Goal: Information Seeking & Learning: Learn about a topic

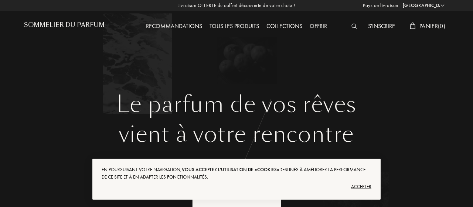
select select "FR"
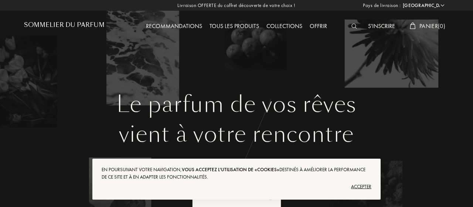
click at [351, 27] on img at bounding box center [354, 26] width 6 height 5
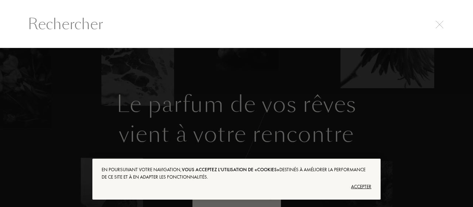
click at [203, 30] on input "text" at bounding box center [236, 24] width 447 height 22
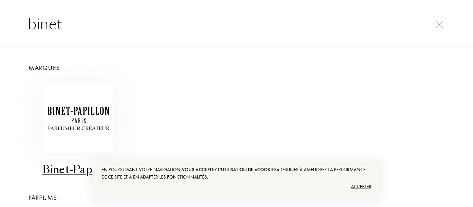
type input "binet"
click at [73, 114] on img at bounding box center [78, 118] width 69 height 69
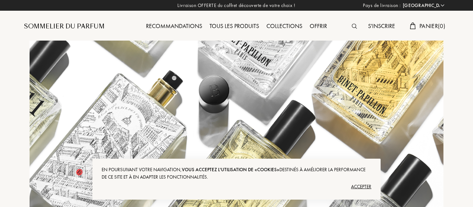
select select "FR"
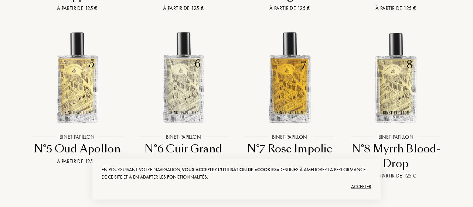
scroll to position [1252, 0]
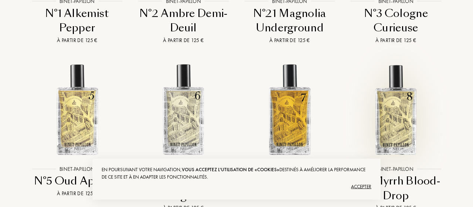
click at [397, 62] on img at bounding box center [396, 110] width 96 height 96
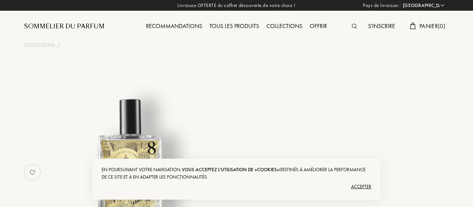
select select "FR"
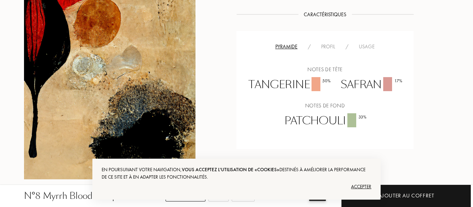
scroll to position [453, 0]
drag, startPoint x: 251, startPoint y: 85, endPoint x: 306, endPoint y: 86, distance: 55.0
click at [306, 86] on div "Tangerine 50 %" at bounding box center [289, 86] width 92 height 16
click at [330, 48] on div "Profil" at bounding box center [328, 47] width 24 height 8
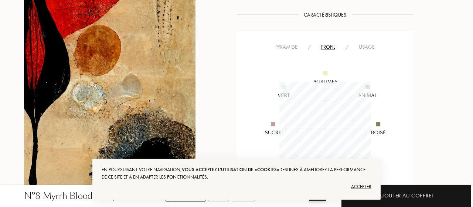
scroll to position [92, 92]
click at [288, 48] on div "Pyramide" at bounding box center [286, 47] width 32 height 8
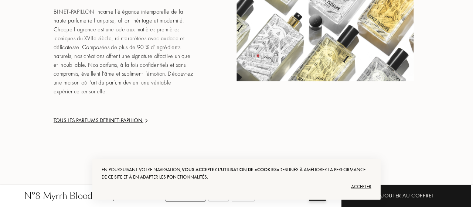
scroll to position [740, 0]
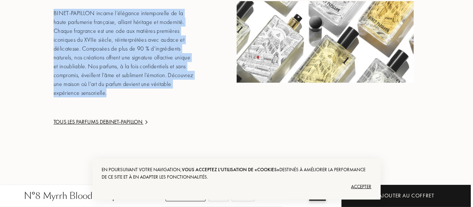
drag, startPoint x: 53, startPoint y: 12, endPoint x: 144, endPoint y: 93, distance: 121.9
click at [144, 93] on div "ÉLÉGANCE HÉRITAGE SUBLIMATION Binet-Papillon BINET-PAPILLON incarne l’élégance …" at bounding box center [112, 42] width 177 height 169
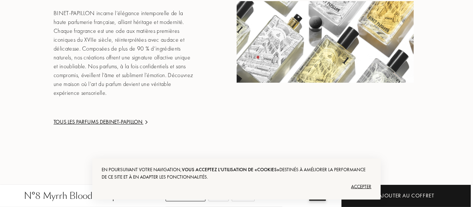
click at [144, 93] on div "BINET-PAPILLON incarne l’élégance intemporelle de la haute parfumerie française…" at bounding box center [125, 53] width 142 height 89
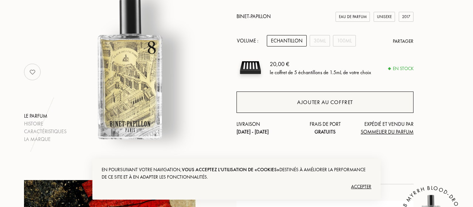
scroll to position [100, 0]
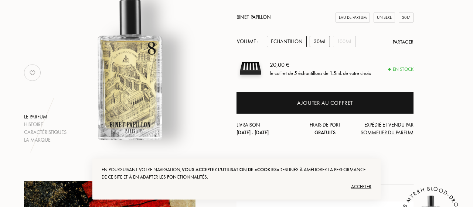
click at [323, 41] on div "30mL" at bounding box center [319, 41] width 20 height 11
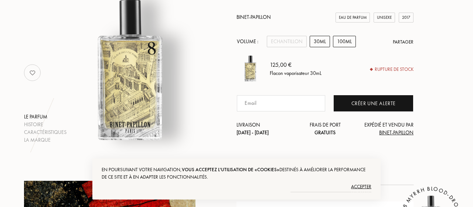
click at [337, 41] on div "100mL" at bounding box center [344, 41] width 23 height 11
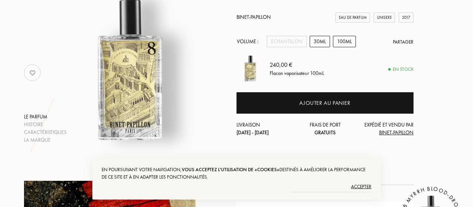
click at [316, 44] on div "30mL" at bounding box center [319, 41] width 20 height 11
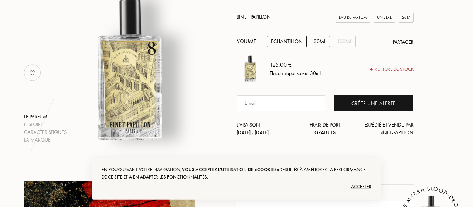
click at [293, 45] on div "Echantillon" at bounding box center [287, 41] width 40 height 11
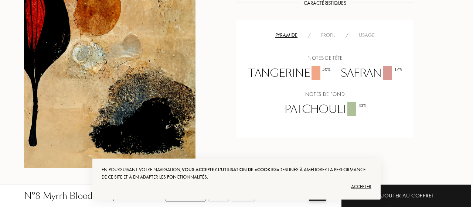
scroll to position [465, 0]
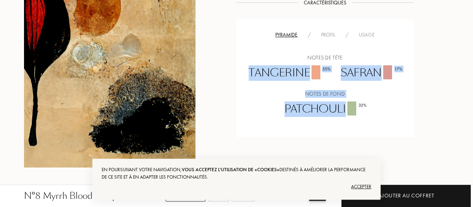
drag, startPoint x: 244, startPoint y: 64, endPoint x: 381, endPoint y: 111, distance: 145.4
click at [381, 111] on div "Notes de tête Tangerine 50 % Safran 17 % Notes de fond Patchouli 33 %" at bounding box center [325, 85] width 166 height 63
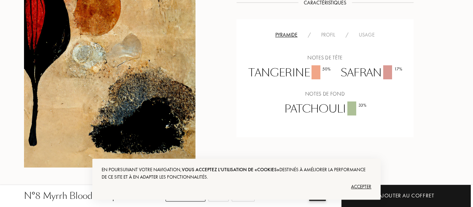
click at [381, 111] on div "Notes de tête Tangerine 50 % Safran 17 % Notes de fond Patchouli 33 %" at bounding box center [325, 85] width 166 height 63
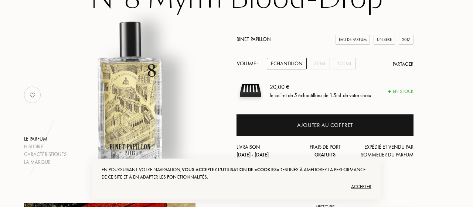
scroll to position [0, 0]
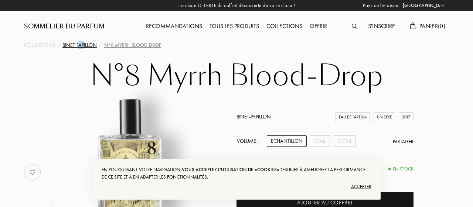
drag, startPoint x: 79, startPoint y: 41, endPoint x: 86, endPoint y: 45, distance: 7.8
click at [86, 45] on div "Collections / Binet-Papillon / N°8 Myrrh Blood-Drop" at bounding box center [236, 45] width 436 height 9
click at [86, 45] on div "Binet-Papillon" at bounding box center [79, 45] width 34 height 8
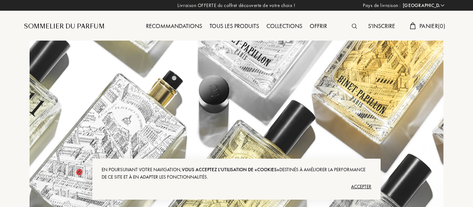
select select "FR"
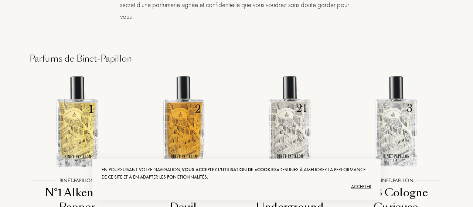
scroll to position [1069, 0]
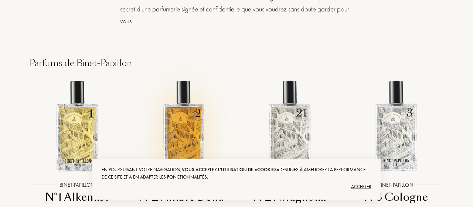
click at [181, 78] on img at bounding box center [184, 126] width 96 height 96
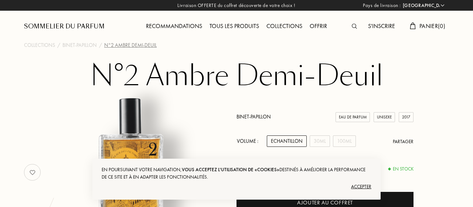
select select "FR"
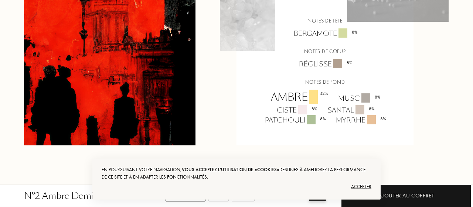
scroll to position [538, 0]
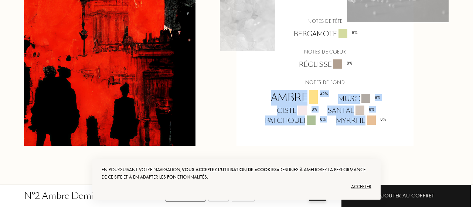
drag, startPoint x: 267, startPoint y: 100, endPoint x: 388, endPoint y: 125, distance: 123.3
click at [388, 125] on div "Ambre 42 % Musc 8 % Ciste 8 % Santal 8 % Patchouli 8 % Myrrhe 8 %" at bounding box center [325, 107] width 166 height 35
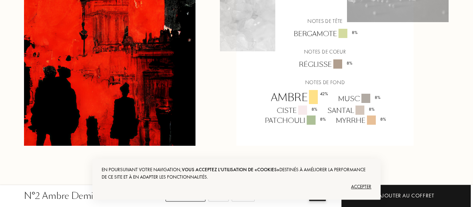
click at [388, 125] on div "Myrrhe 8 %" at bounding box center [360, 121] width 60 height 10
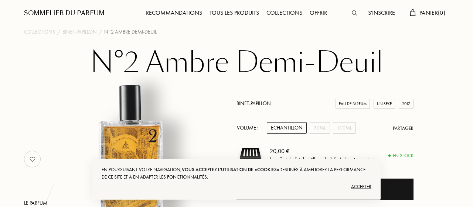
scroll to position [0, 0]
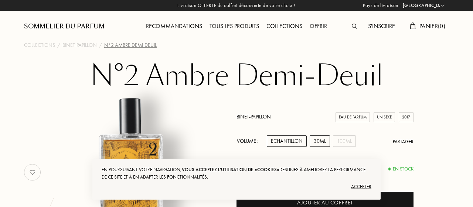
click at [315, 143] on div "30mL" at bounding box center [319, 141] width 20 height 11
click at [335, 142] on div "100mL" at bounding box center [344, 141] width 23 height 11
click at [312, 148] on div "Binet-Papillon Eau de Parfum Unisexe 2017 Volume : Echantillon 30mL 100mL Parta…" at bounding box center [324, 174] width 177 height 123
click at [319, 145] on div "30mL" at bounding box center [319, 141] width 20 height 11
drag, startPoint x: 265, startPoint y: 143, endPoint x: 311, endPoint y: 143, distance: 45.8
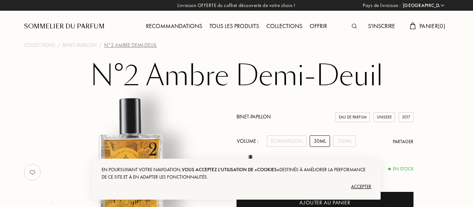
click at [311, 143] on div "Volume : Echantillon 30mL 100mL Partager" at bounding box center [324, 141] width 177 height 11
click at [311, 143] on div "30mL" at bounding box center [319, 141] width 20 height 11
click at [283, 145] on div "Echantillon" at bounding box center [287, 141] width 40 height 11
